Goal: Contribute content: Contribute content

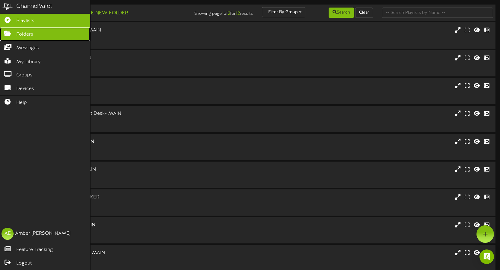
click at [12, 30] on icon at bounding box center [7, 32] width 15 height 5
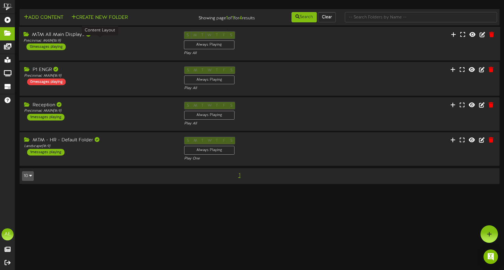
click at [109, 39] on div "Precinmac MAIN ( 16:9 )" at bounding box center [99, 40] width 151 height 5
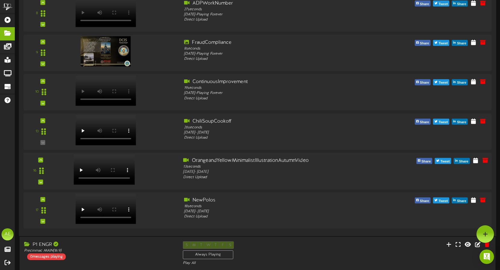
scroll to position [362, 0]
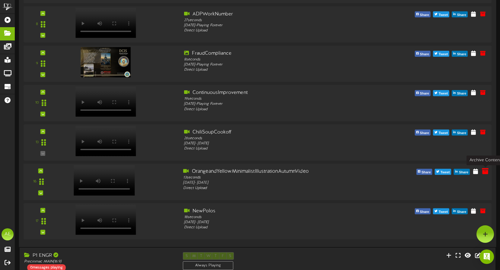
click at [484, 171] on icon at bounding box center [484, 170] width 7 height 7
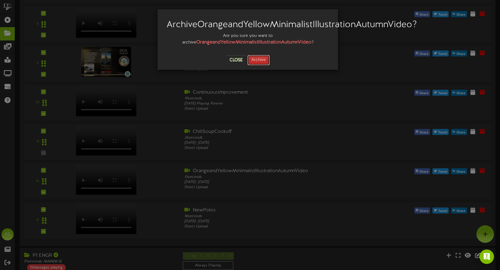
click at [264, 65] on button "Archive" at bounding box center [258, 60] width 22 height 10
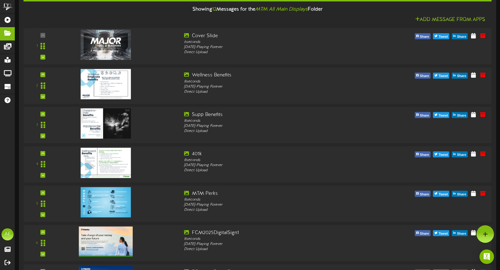
scroll to position [0, 0]
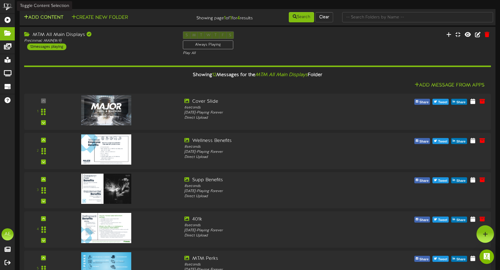
click at [40, 15] on button "Add Content" at bounding box center [43, 18] width 43 height 8
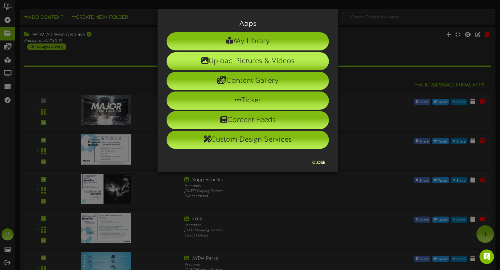
click at [242, 64] on li "Upload Pictures & Videos" at bounding box center [247, 61] width 162 height 18
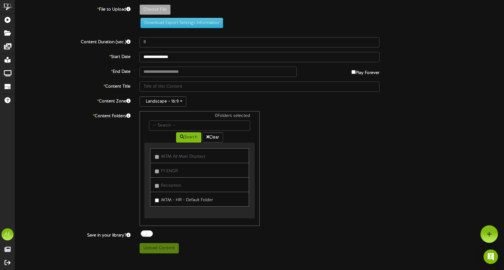
type input "**********"
type input "Birth1013"
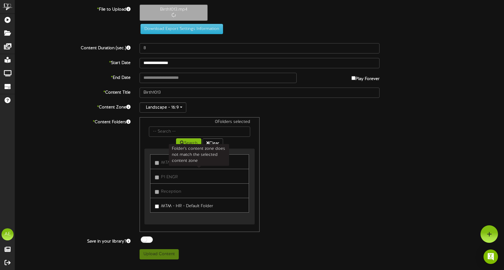
type input "44"
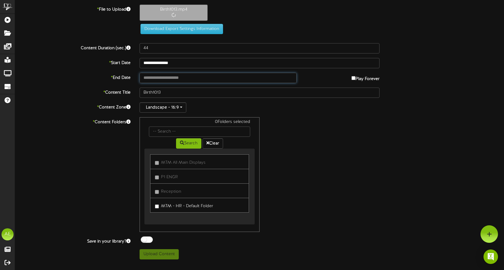
click at [156, 79] on input "text" at bounding box center [218, 78] width 157 height 10
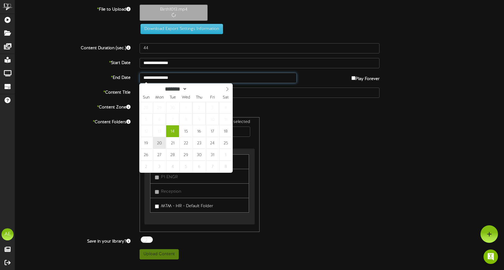
type input "**********"
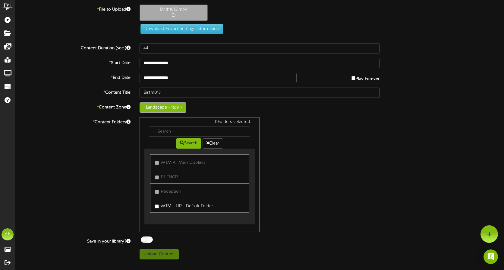
click at [183, 108] on button "Landscape - 16:9" at bounding box center [163, 107] width 47 height 10
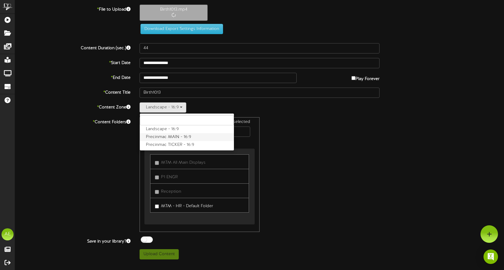
click at [185, 136] on label "Precinmac MAIN - 16:9" at bounding box center [187, 137] width 94 height 8
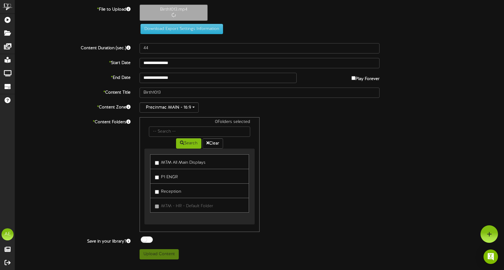
click at [171, 162] on label "MTM All Main Displays" at bounding box center [180, 161] width 51 height 8
